Goal: Information Seeking & Learning: Learn about a topic

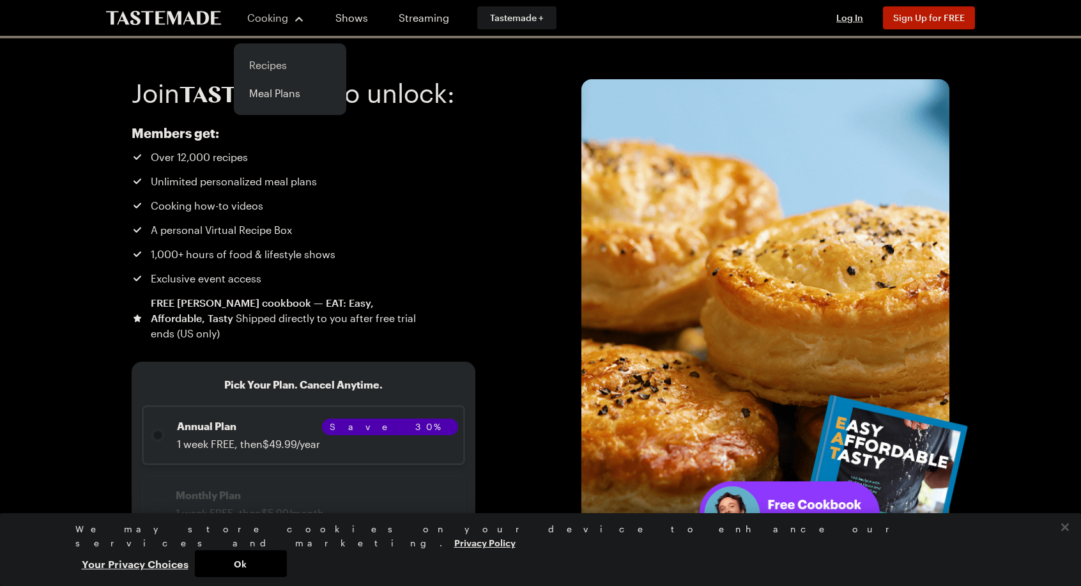
click at [290, 73] on link "Recipes" at bounding box center [290, 65] width 97 height 28
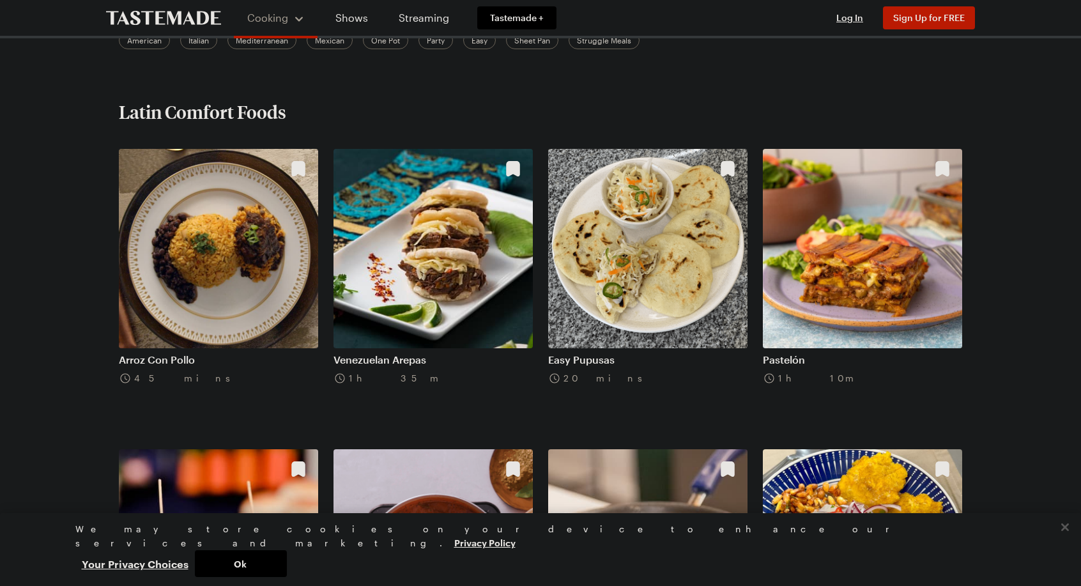
scroll to position [256, 0]
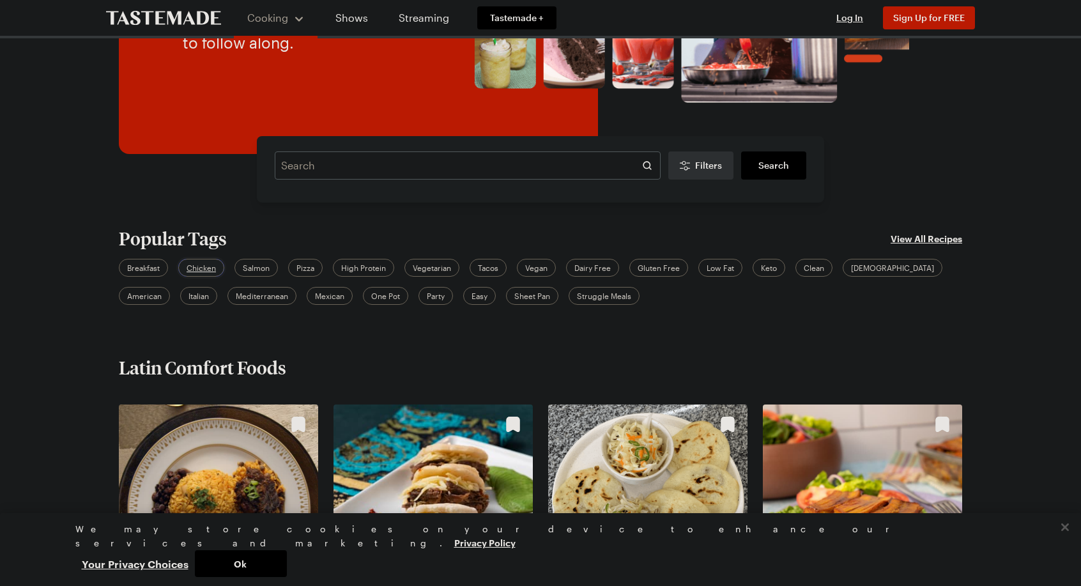
click at [217, 273] on div "Chicken" at bounding box center [201, 268] width 46 height 18
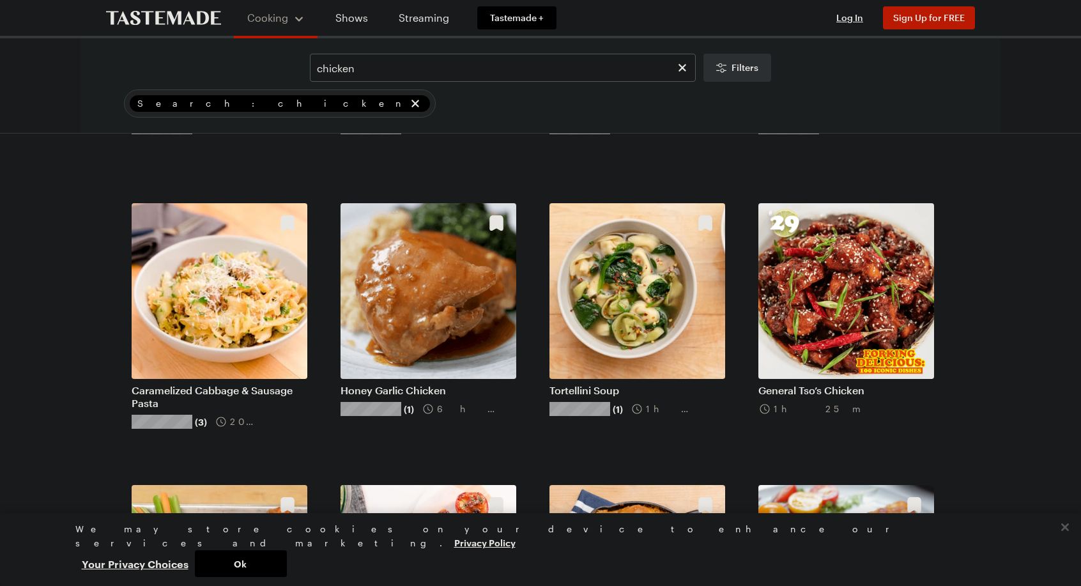
scroll to position [1150, 0]
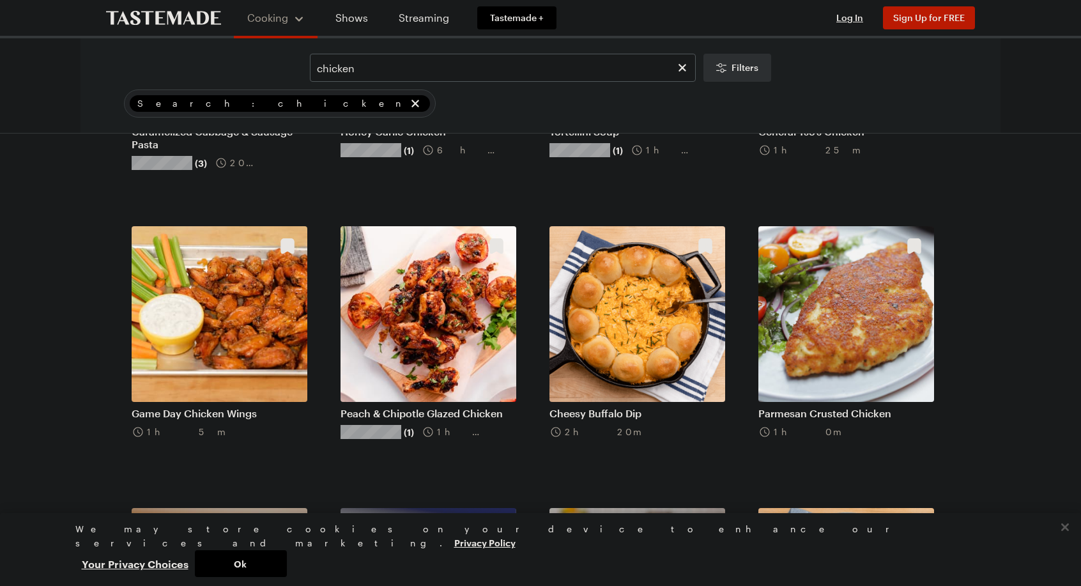
scroll to position [1534, 0]
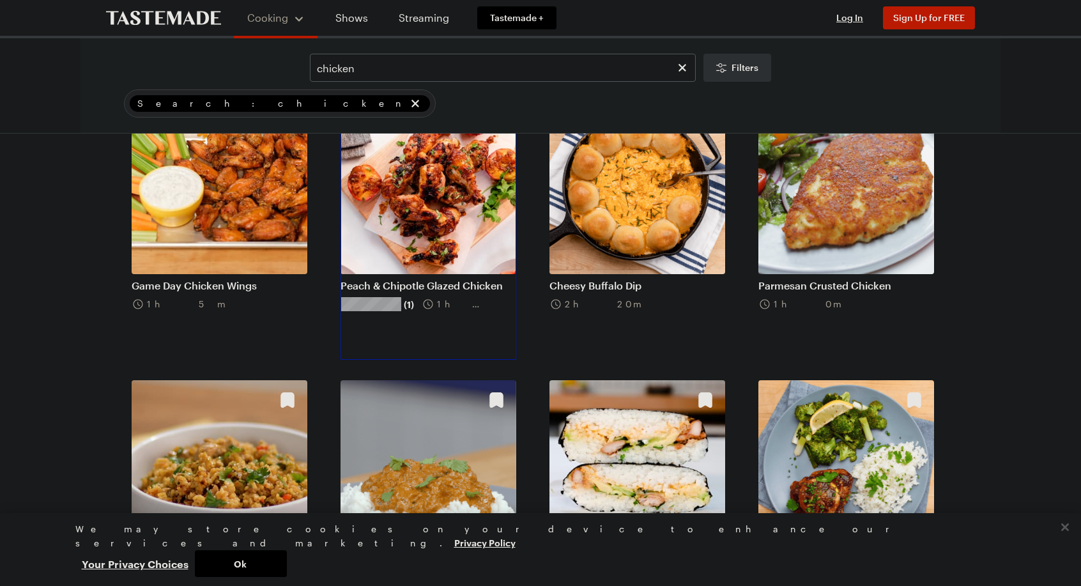
click at [477, 279] on link "Peach & Chipotle Glazed Chicken" at bounding box center [429, 285] width 176 height 13
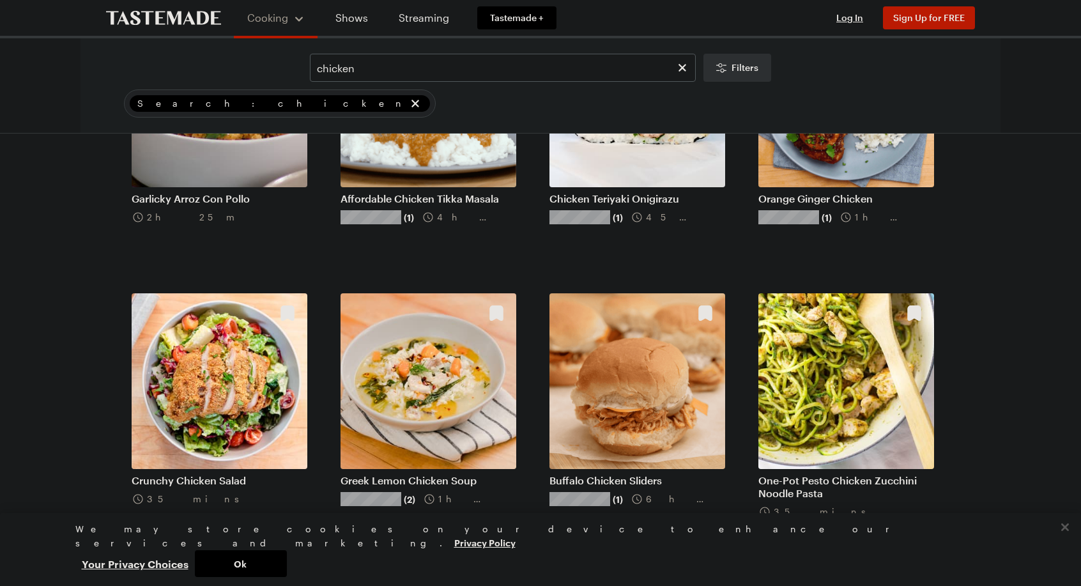
scroll to position [1917, 0]
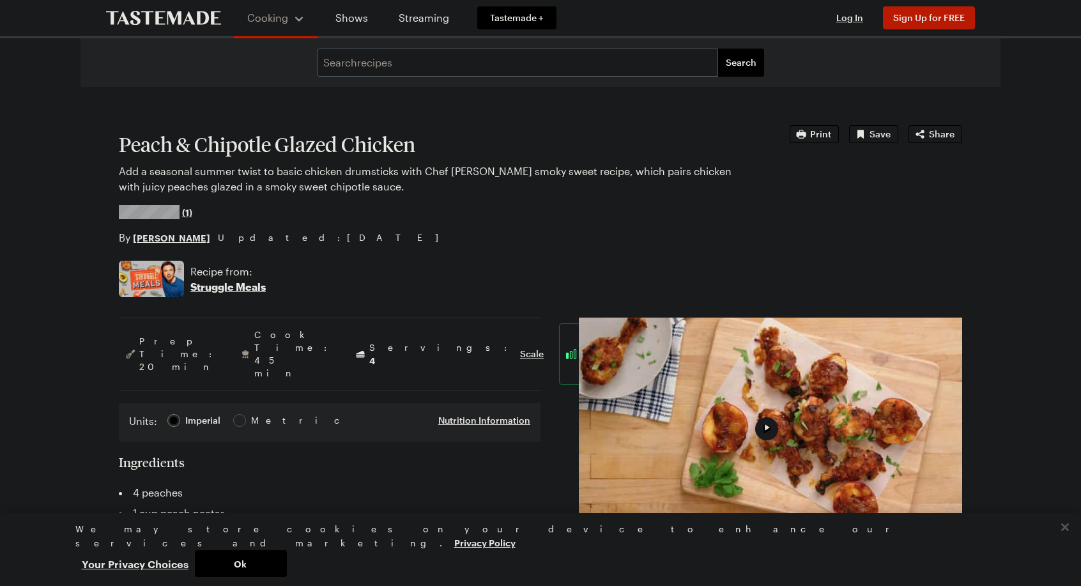
click at [217, 288] on p "Struggle Meals" at bounding box center [227, 286] width 75 height 15
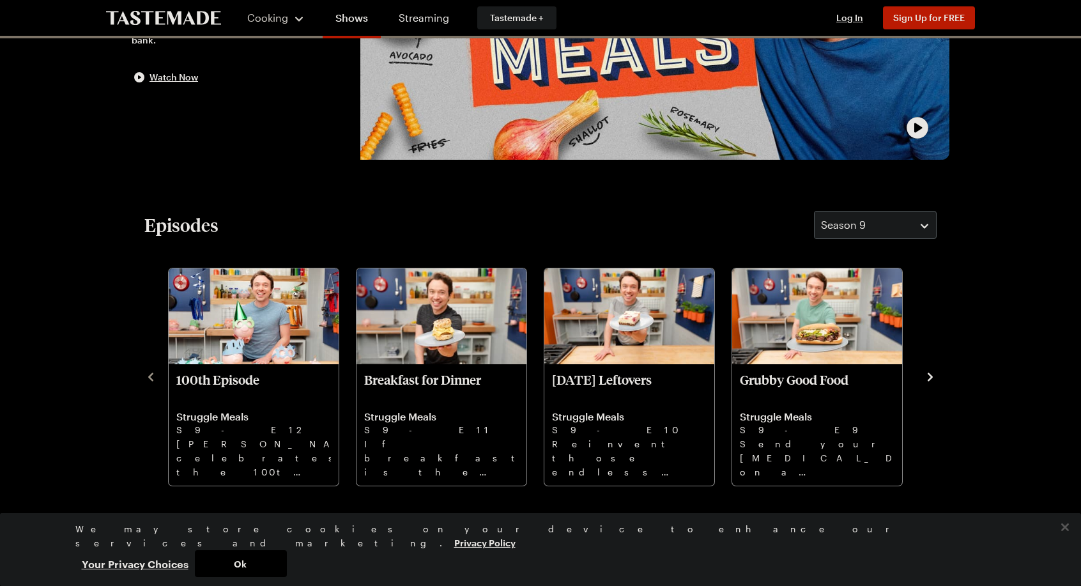
scroll to position [256, 0]
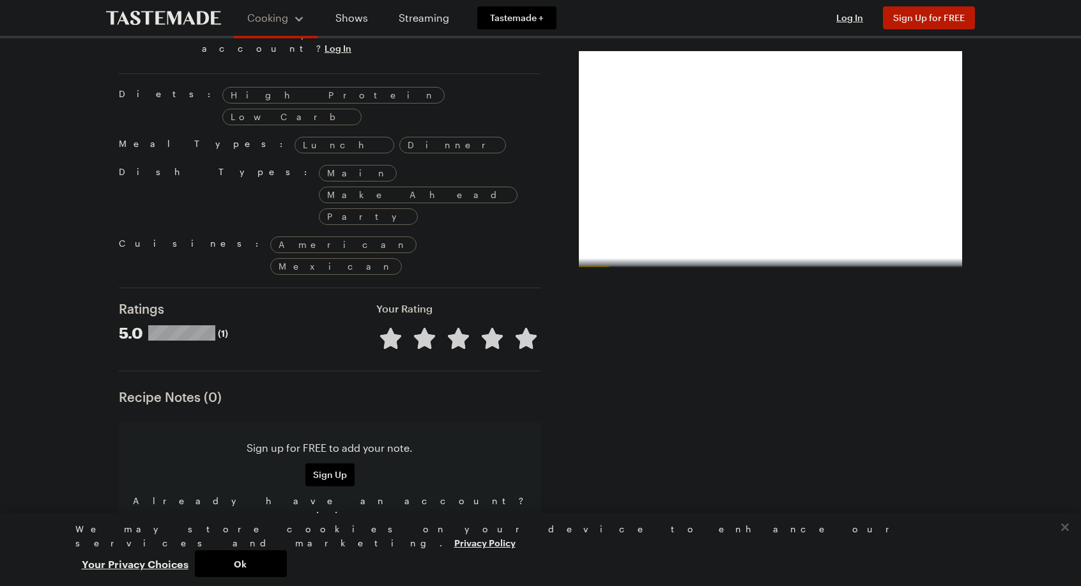
scroll to position [1468, 0]
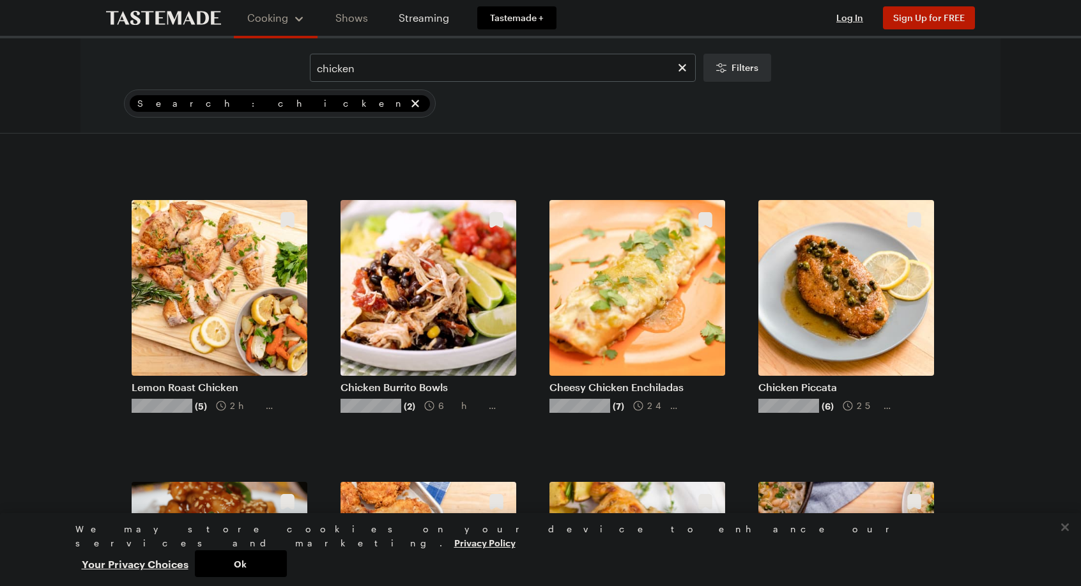
scroll to position [1468, 0]
